Goal: Task Accomplishment & Management: Manage account settings

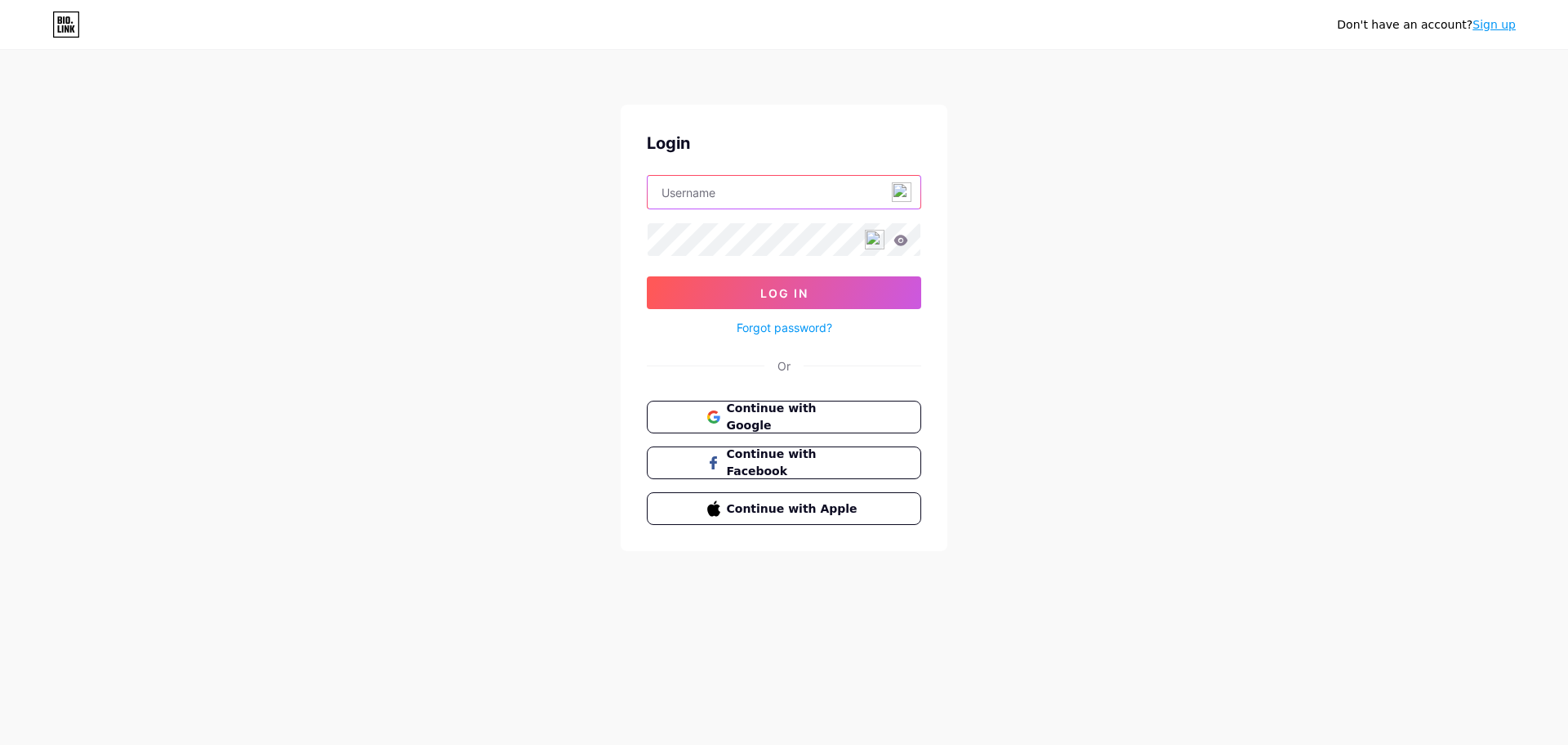
click at [719, 197] on input "text" at bounding box center [784, 192] width 273 height 32
click at [727, 196] on input "text" at bounding box center [784, 192] width 273 height 32
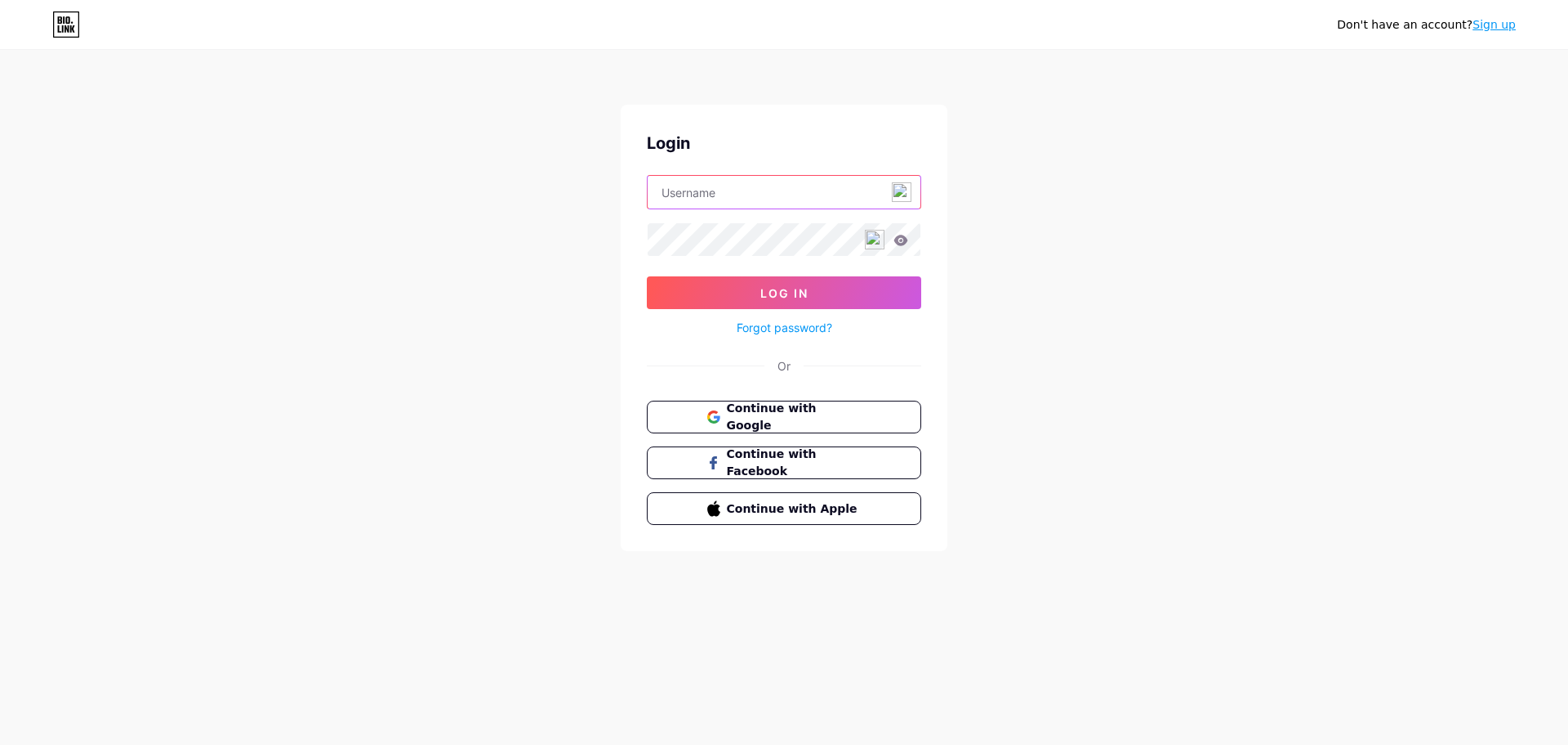
click at [727, 196] on input "text" at bounding box center [784, 192] width 273 height 32
click at [715, 197] on input "text" at bounding box center [784, 192] width 273 height 32
type input "lehbraga"
click at [903, 239] on icon at bounding box center [901, 240] width 13 height 11
click at [749, 294] on button "Log In" at bounding box center [784, 293] width 274 height 32
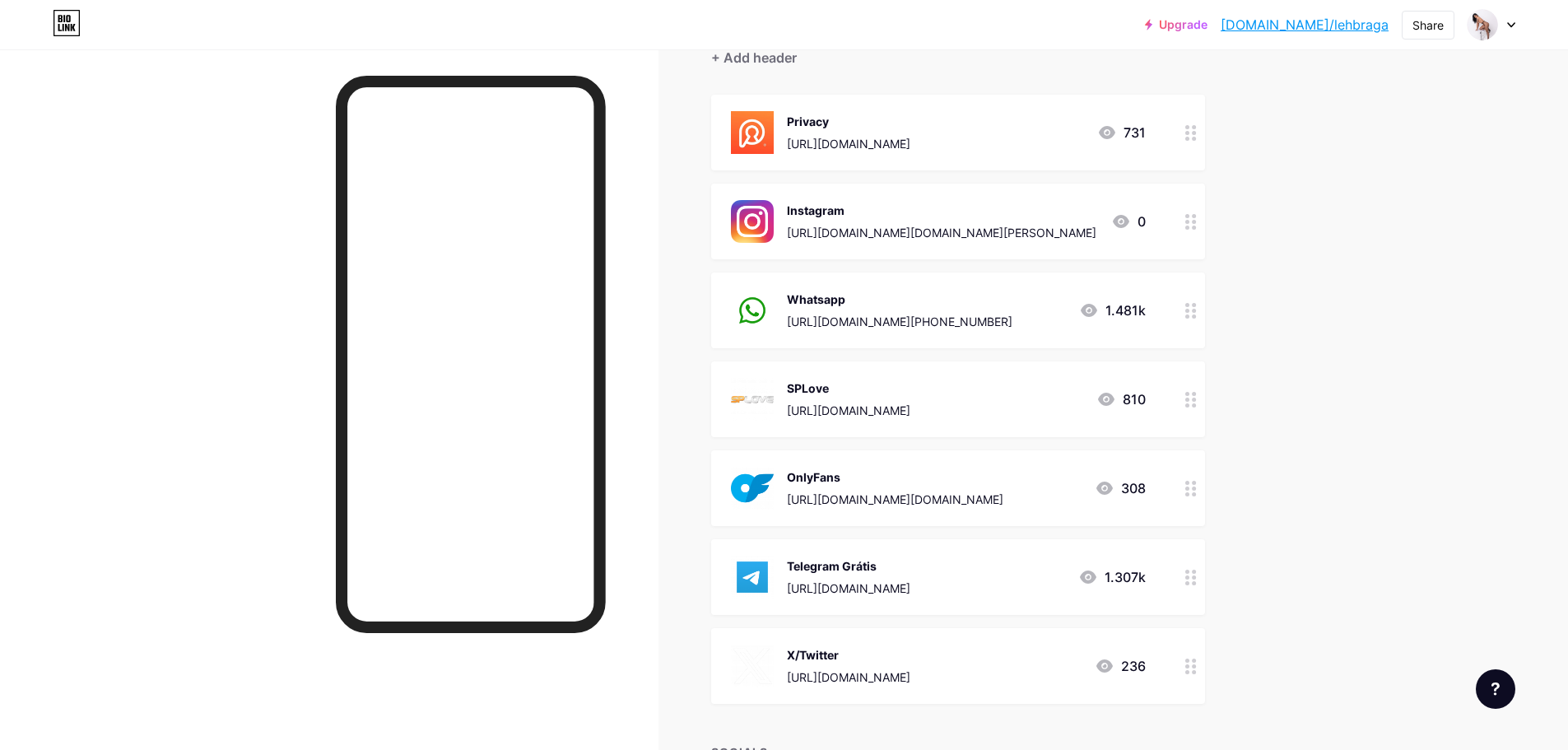
scroll to position [247, 0]
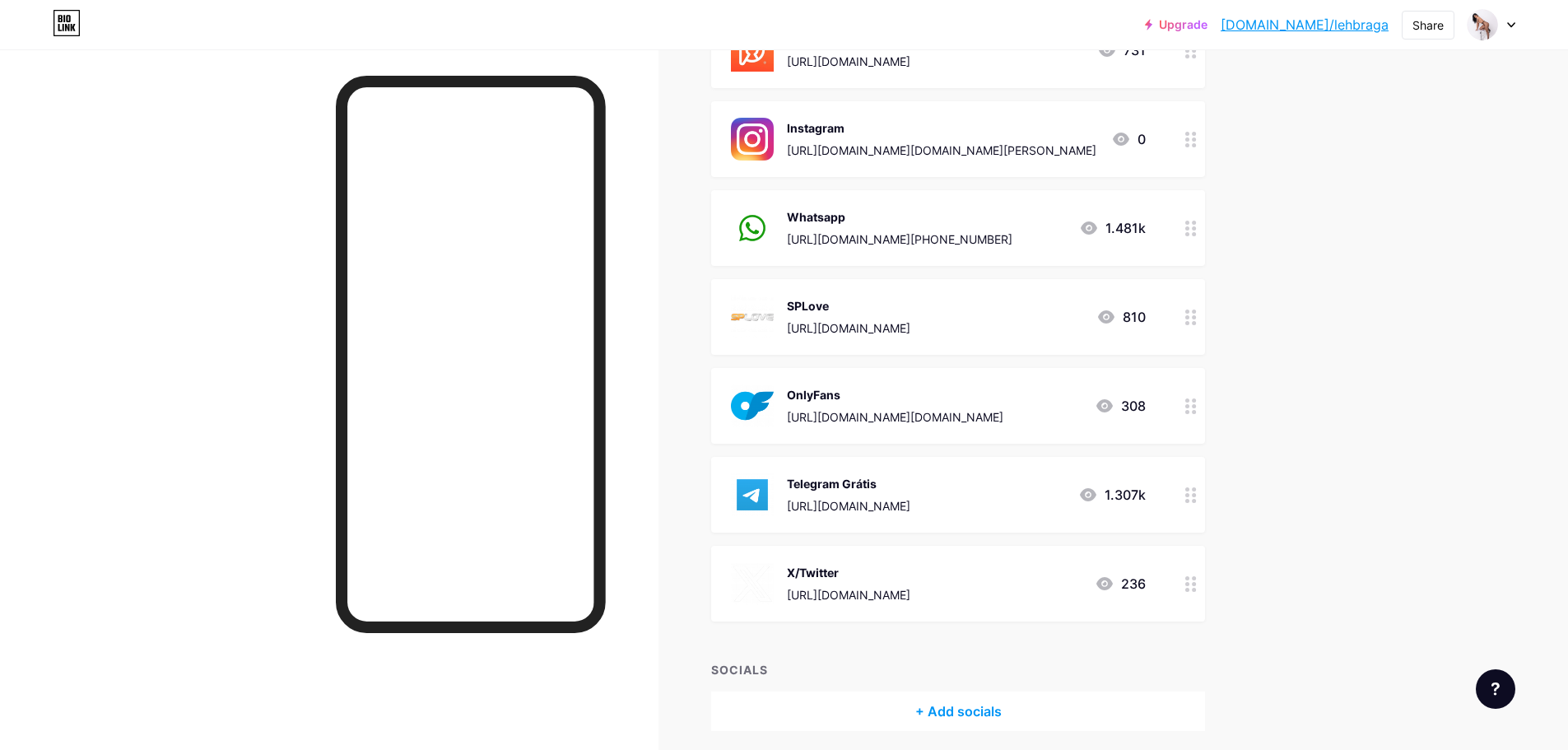
click at [1068, 315] on div "SPLove https://splove.com.br/leticiabraga 810" at bounding box center [938, 316] width 415 height 42
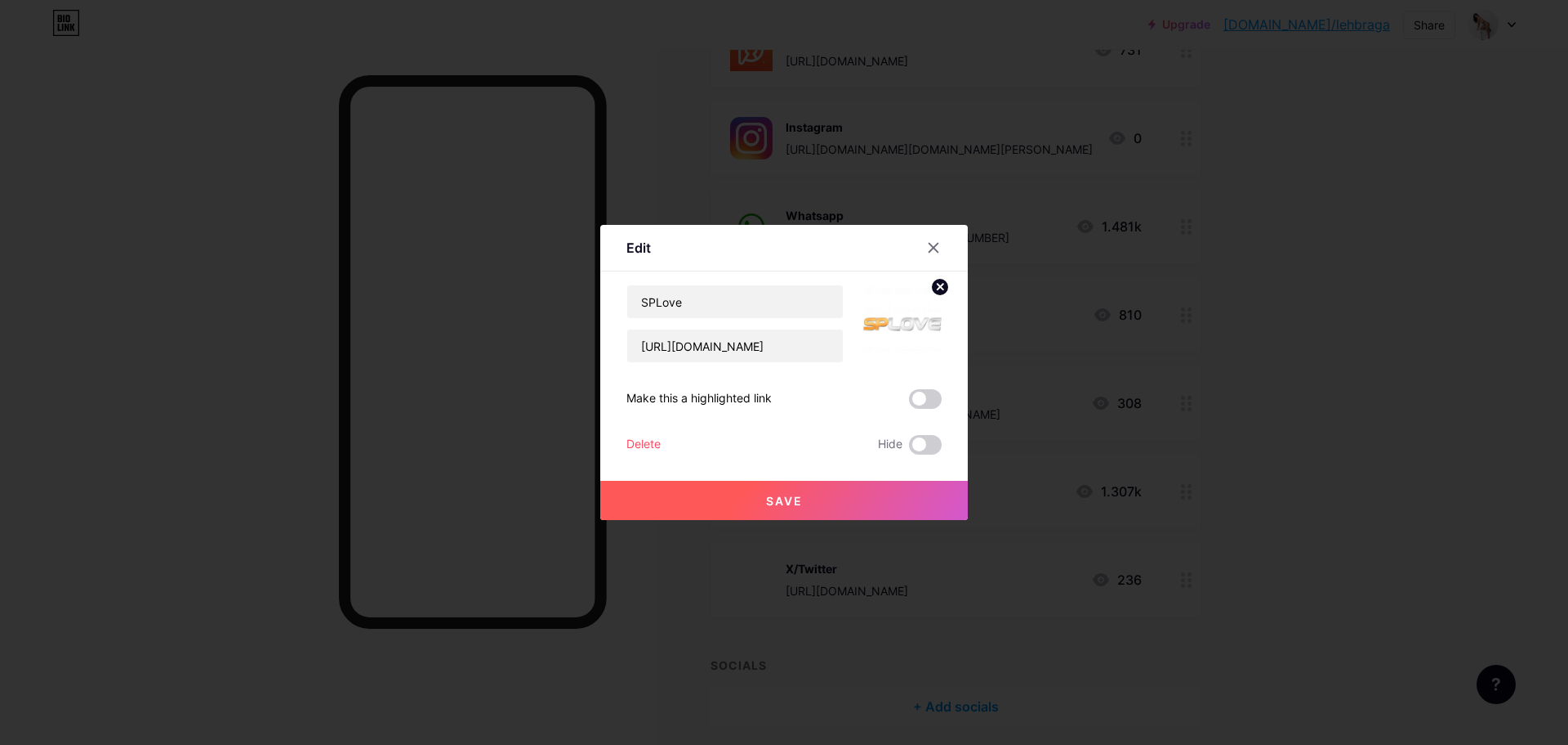
click at [637, 443] on div "Delete" at bounding box center [643, 444] width 34 height 20
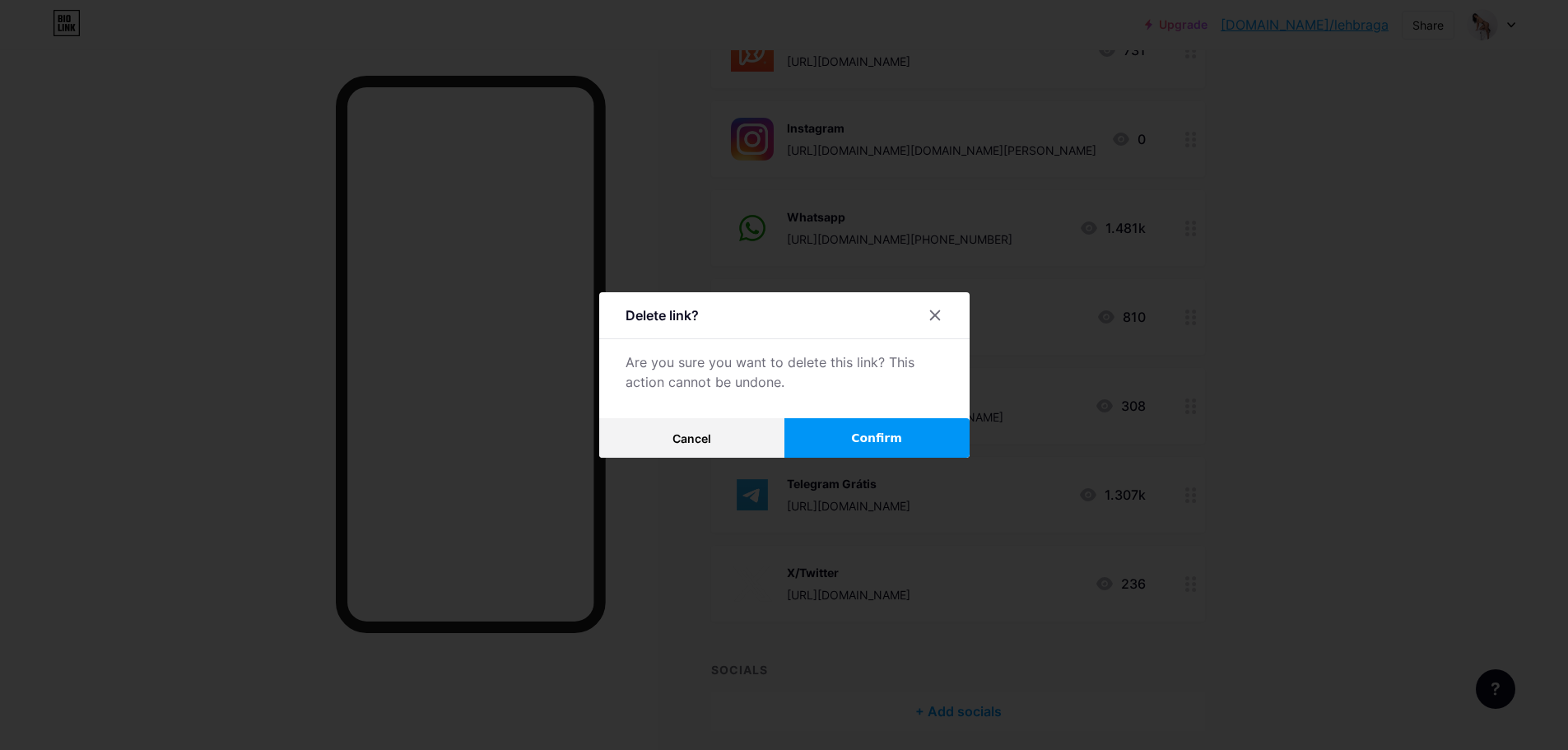
click at [899, 437] on button "Confirm" at bounding box center [877, 438] width 185 height 40
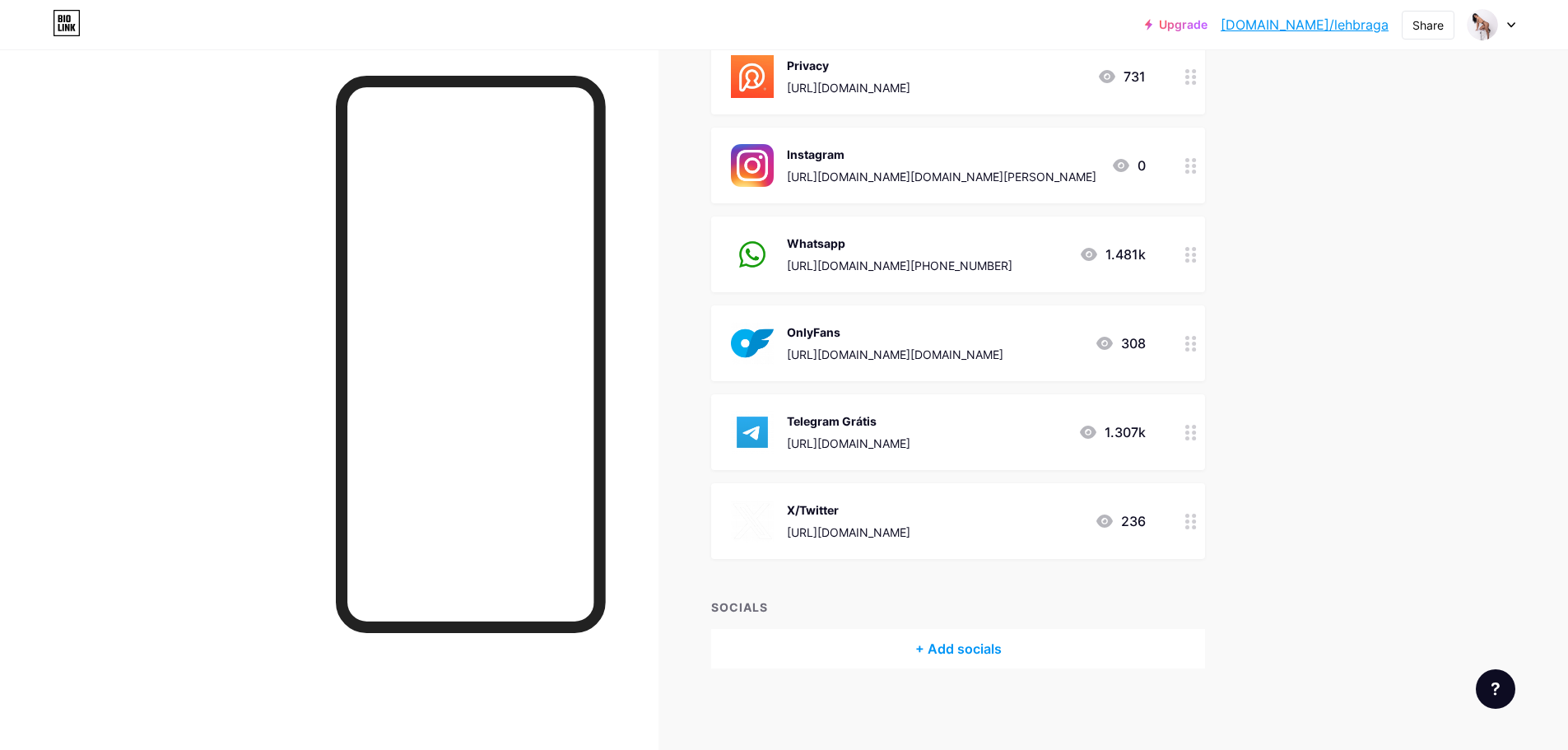
click at [1310, 466] on div "Upgrade bio.link/lehbra... bio.link/lehbraga Share Switch accounts Letícia Brag…" at bounding box center [784, 265] width 1568 height 971
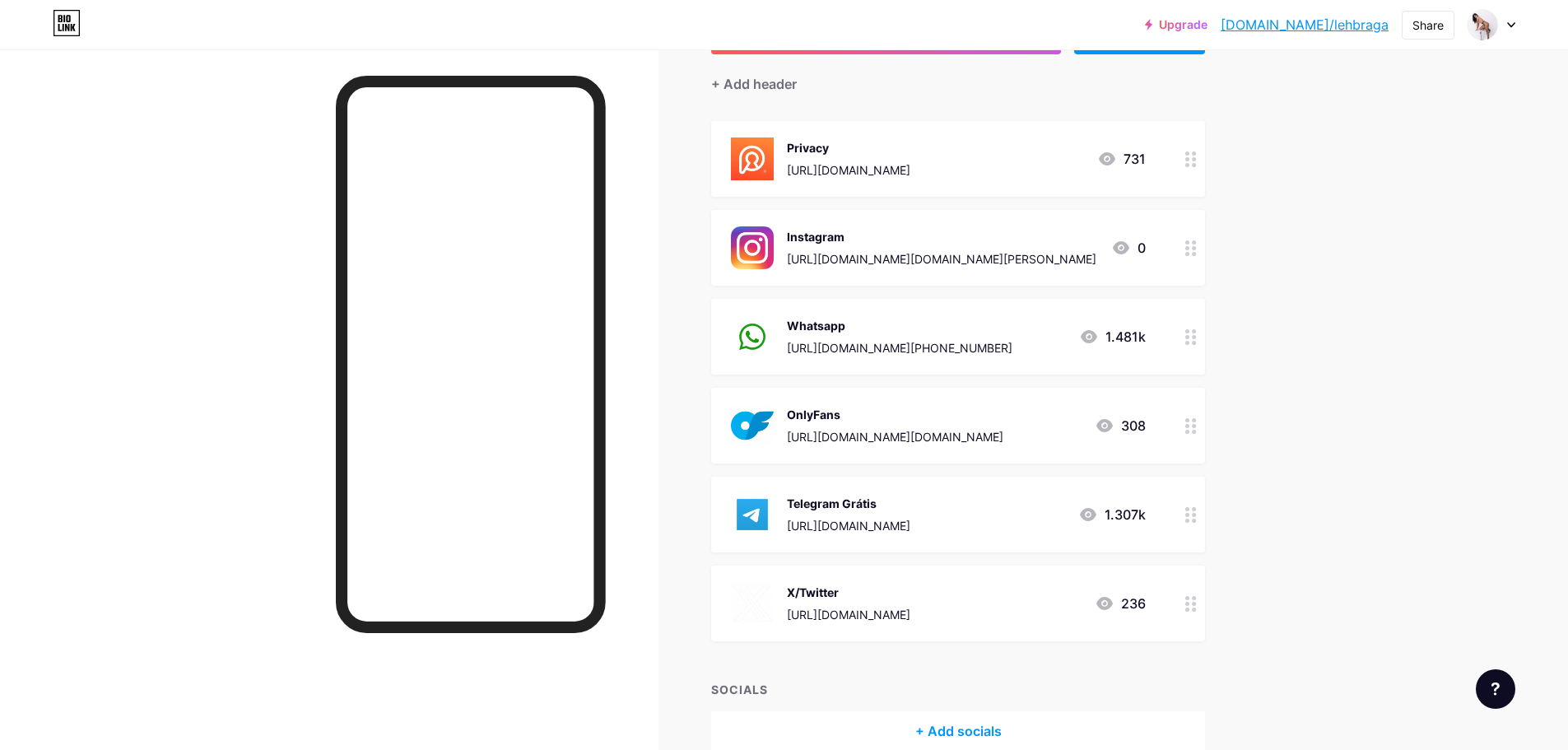
scroll to position [0, 0]
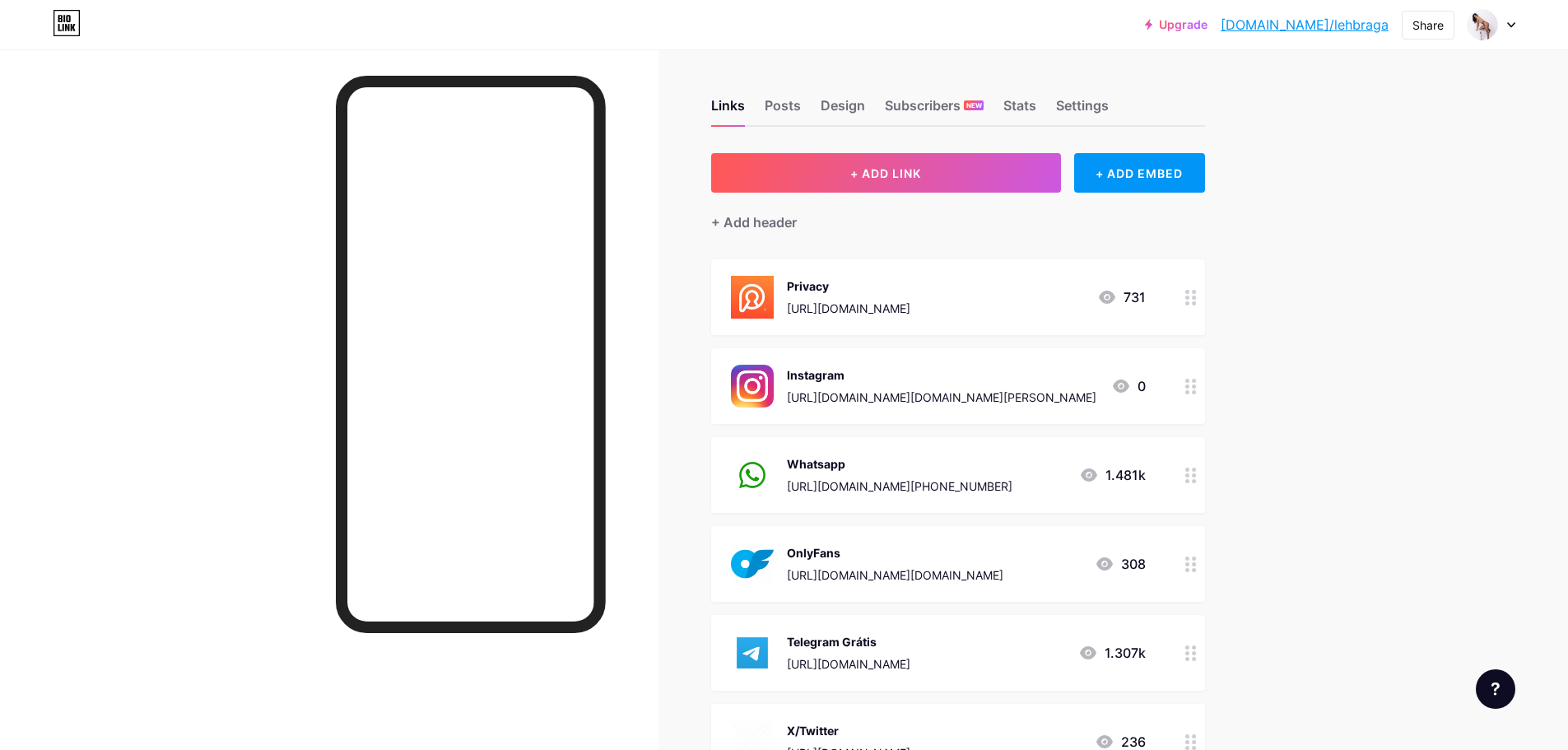
click at [1383, 455] on div "Upgrade bio.link/lehbra... bio.link/lehbraga Share Switch accounts Letícia Brag…" at bounding box center [784, 485] width 1568 height 971
click at [1403, 267] on div "Upgrade bio.link/lehbra... bio.link/lehbraga Share Switch accounts Letícia Brag…" at bounding box center [784, 485] width 1568 height 971
